Goal: Task Accomplishment & Management: Manage account settings

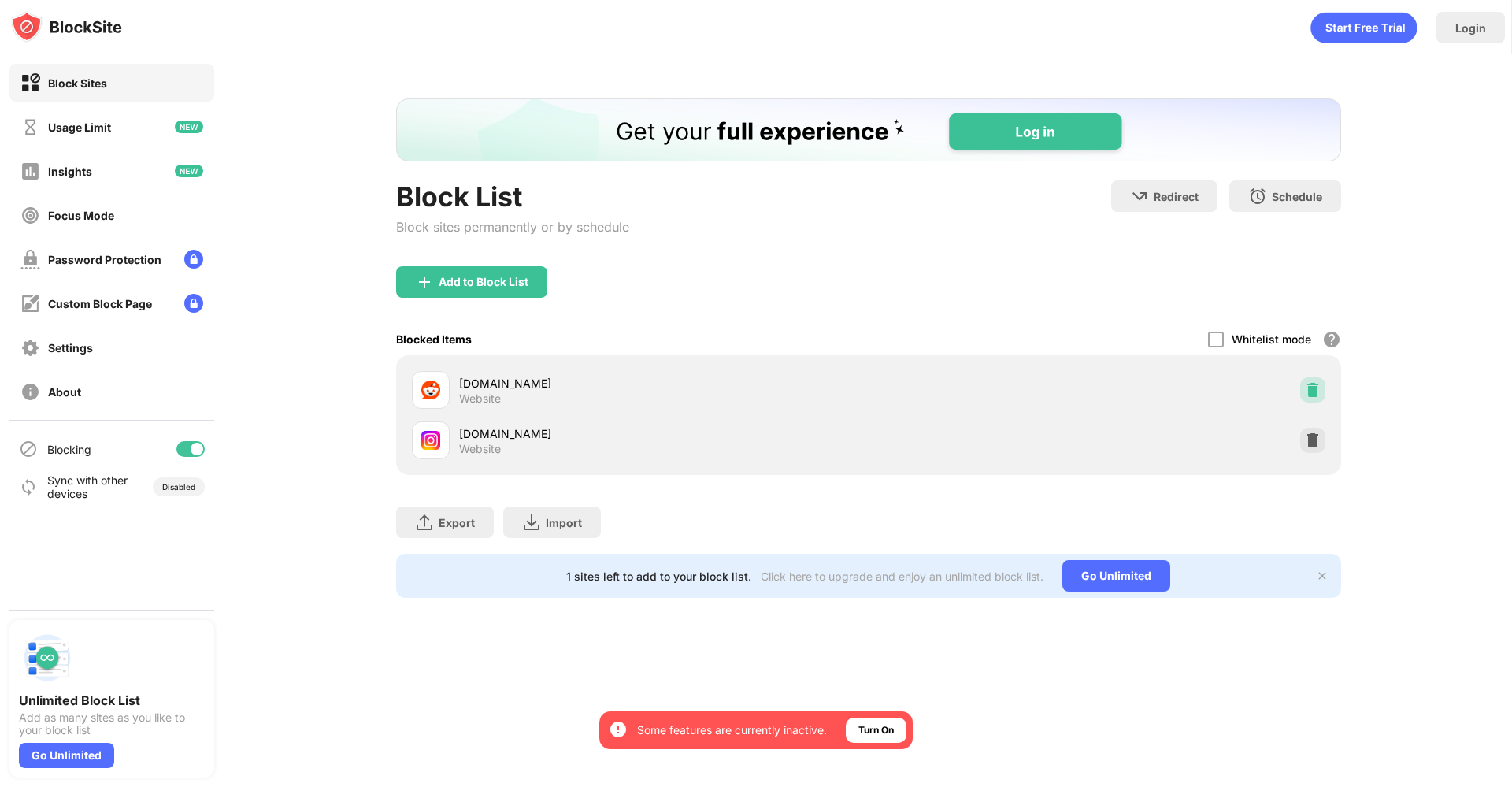
click at [1307, 394] on img at bounding box center [1313, 390] width 16 height 16
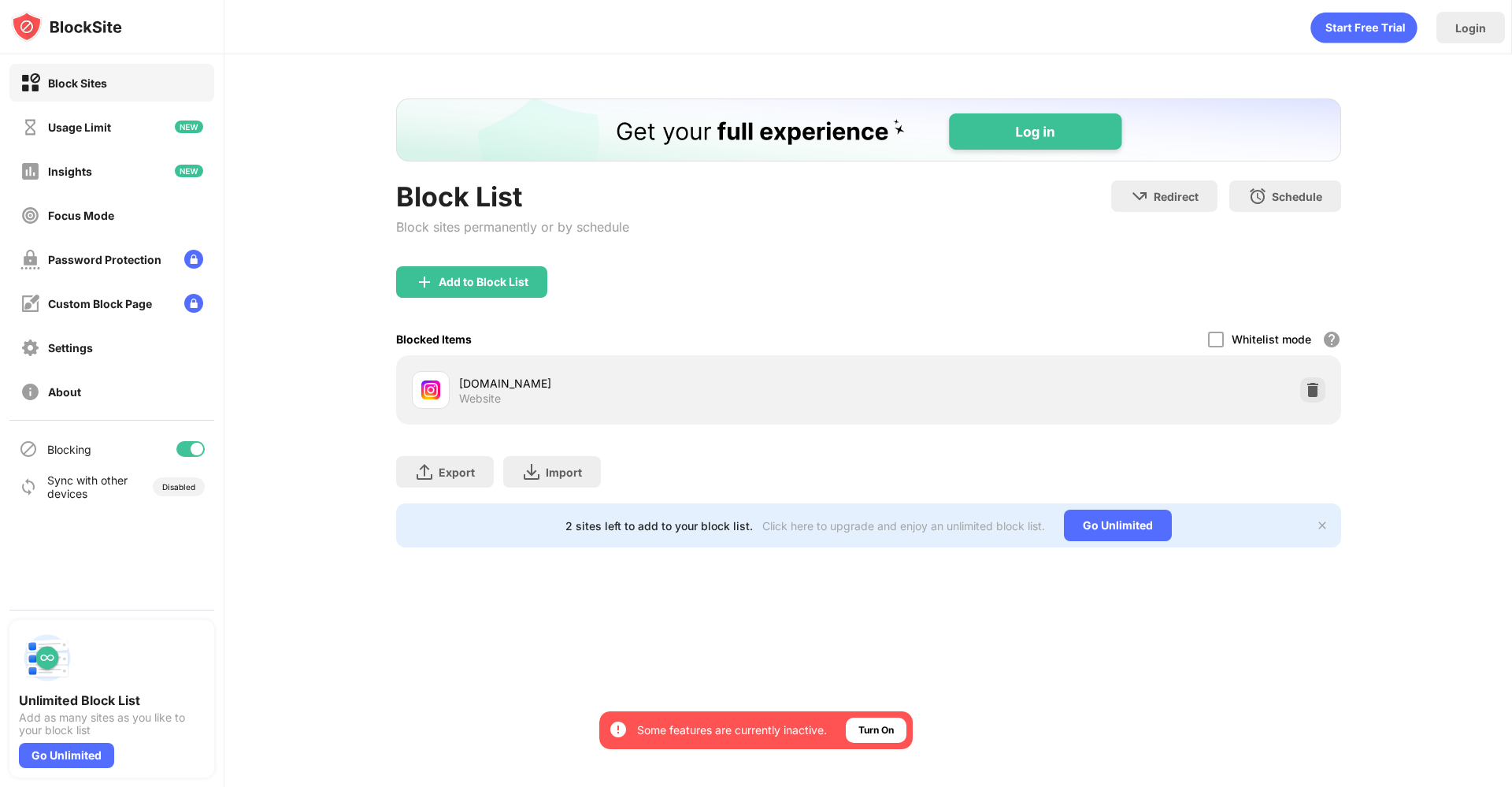
click at [1307, 394] on img at bounding box center [1313, 390] width 16 height 16
